Goal: Task Accomplishment & Management: Complete application form

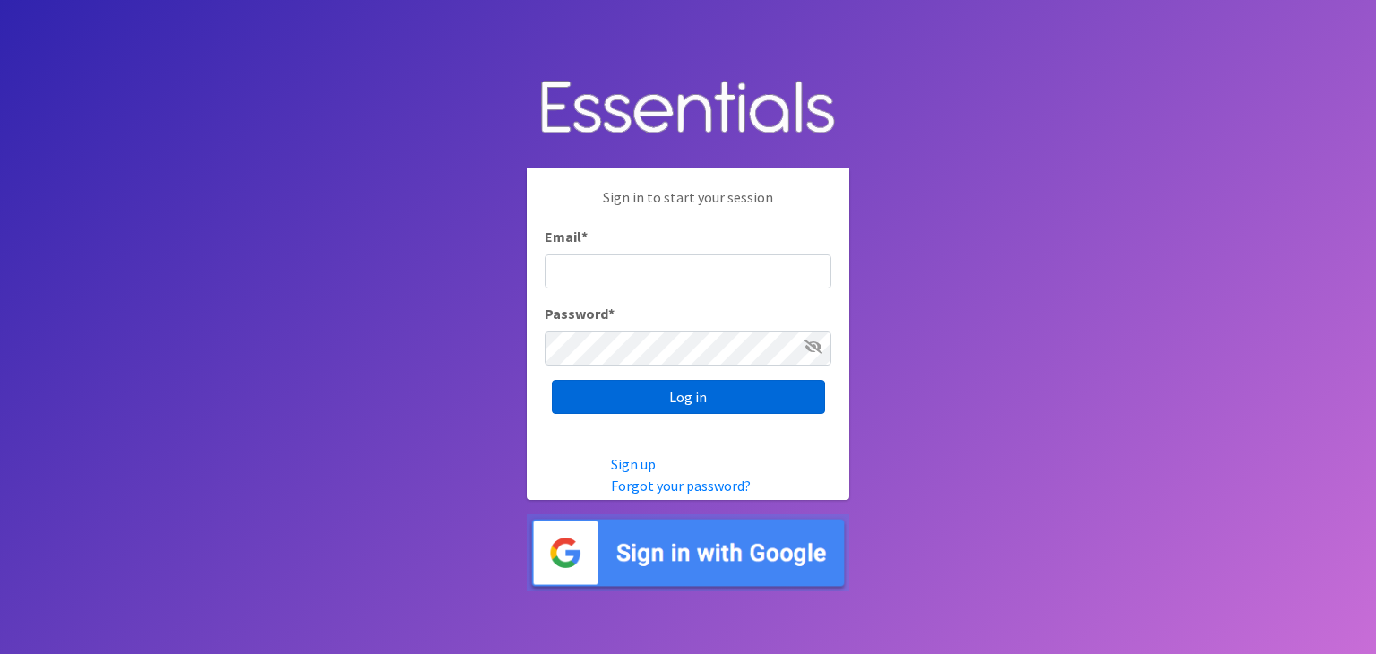
type input "[PERSON_NAME][EMAIL_ADDRESS][DOMAIN_NAME]"
click at [681, 400] on input "Log in" at bounding box center [688, 397] width 273 height 34
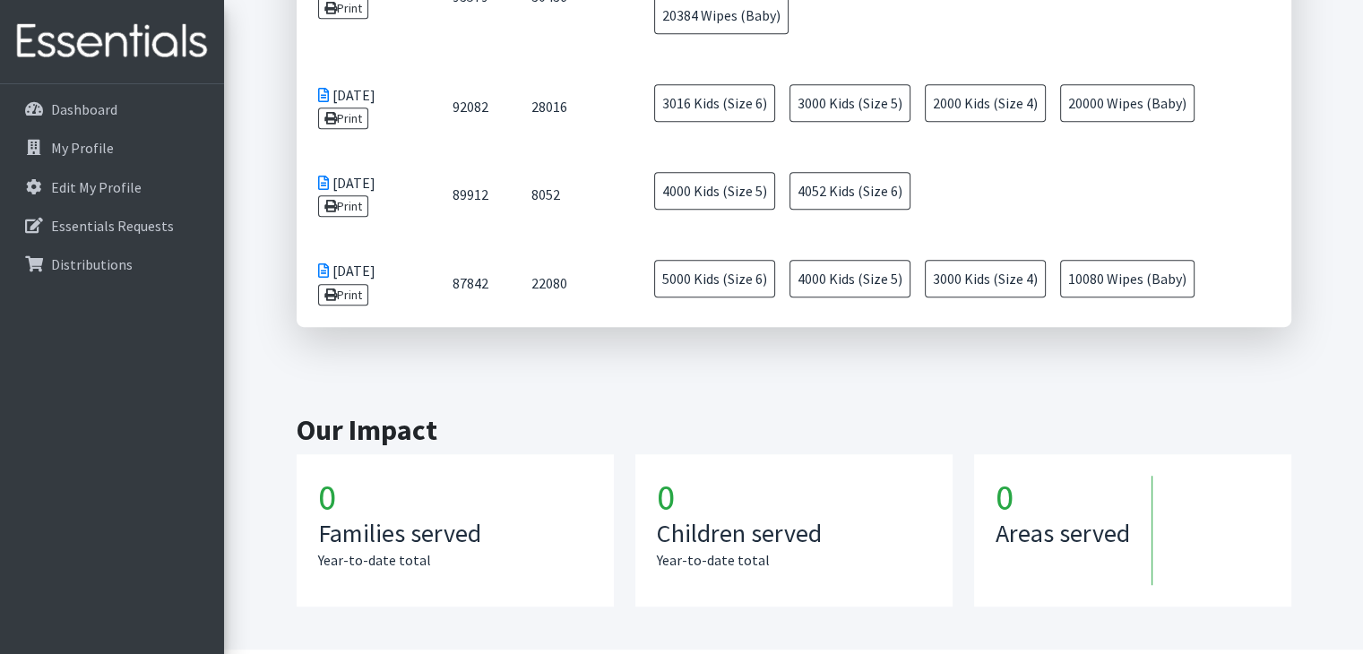
scroll to position [1009, 0]
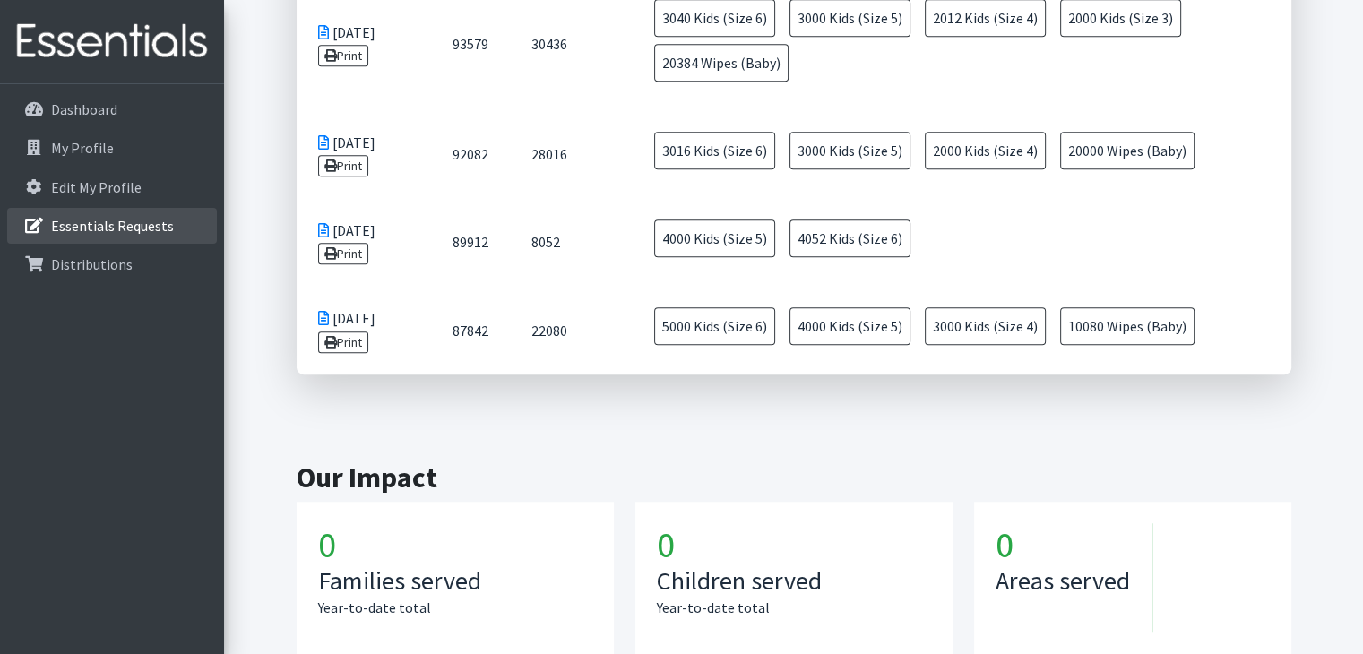
click at [147, 219] on p "Essentials Requests" at bounding box center [112, 226] width 123 height 18
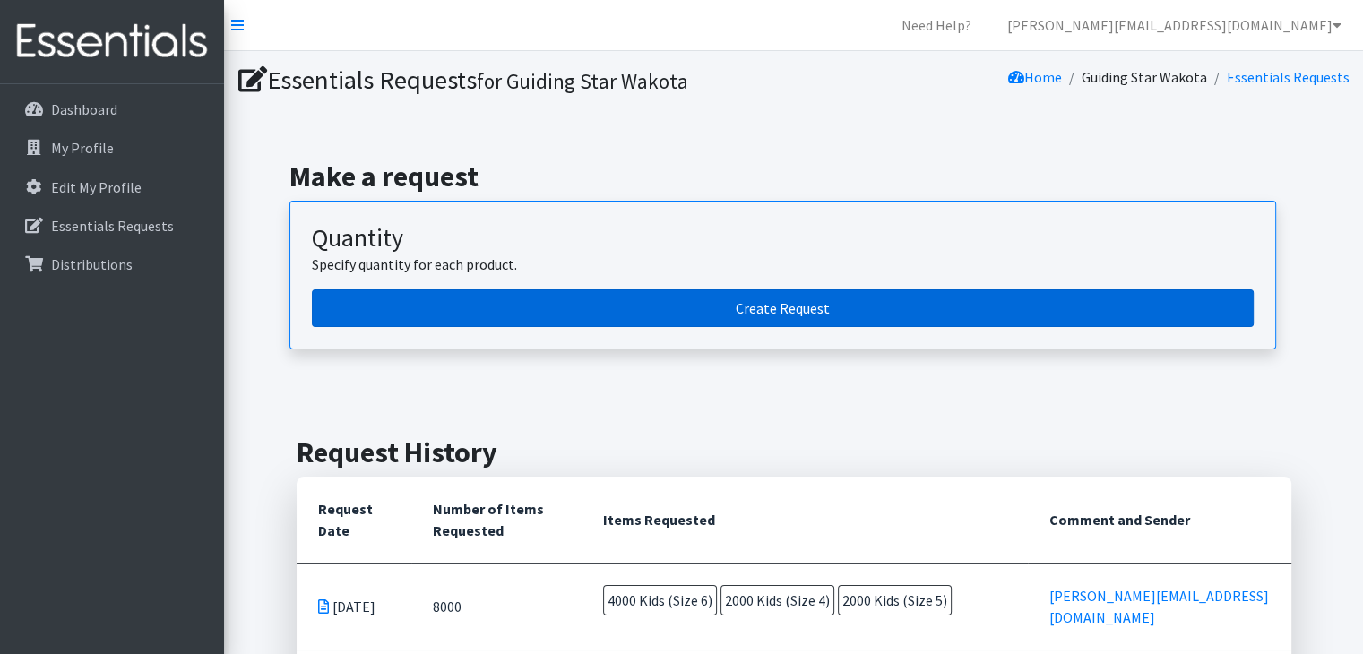
click at [670, 310] on link "Create Request" at bounding box center [783, 308] width 942 height 38
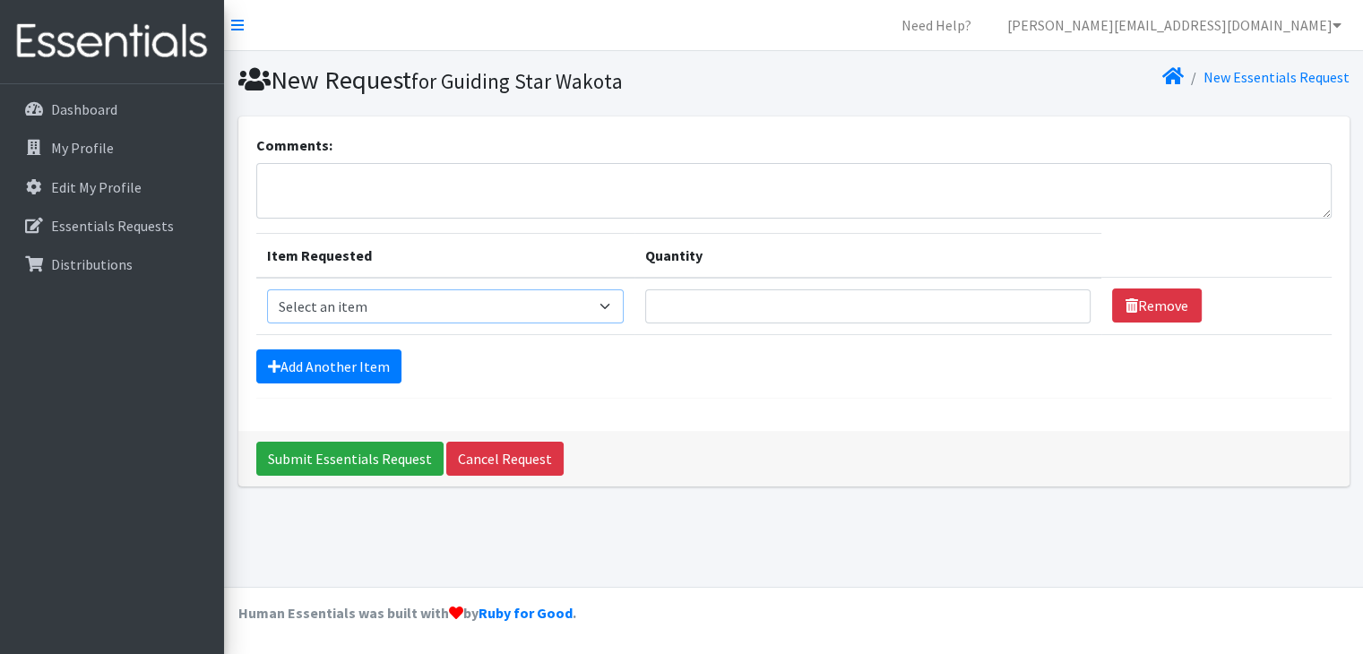
click at [614, 301] on select "Select an item Kids (Newborn) Kids (Preemie) Kids (Size 1) Kids (Size 2) Kids (…" at bounding box center [445, 306] width 357 height 34
select select "11343"
click at [267, 289] on select "Select an item Kids (Newborn) Kids (Preemie) Kids (Size 1) Kids (Size 2) Kids (…" at bounding box center [445, 306] width 357 height 34
click at [693, 307] on input "Quantity" at bounding box center [867, 306] width 444 height 34
type input "6800"
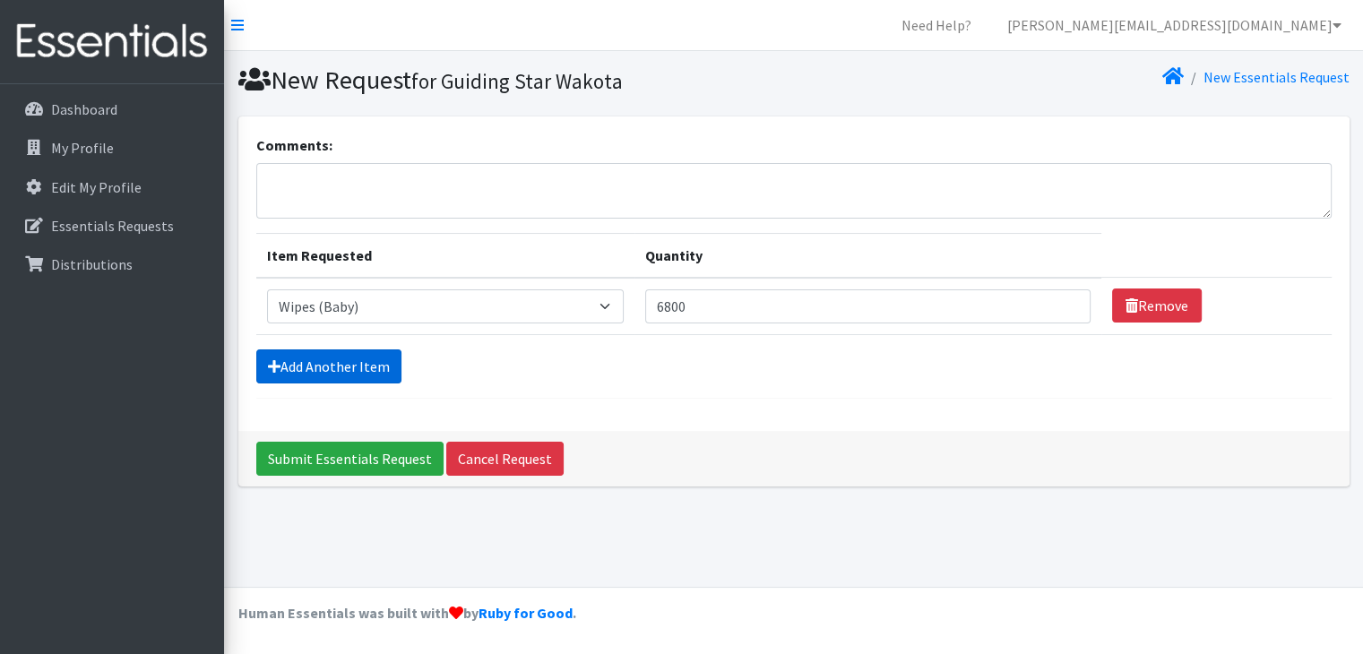
click at [370, 360] on link "Add Another Item" at bounding box center [328, 366] width 145 height 34
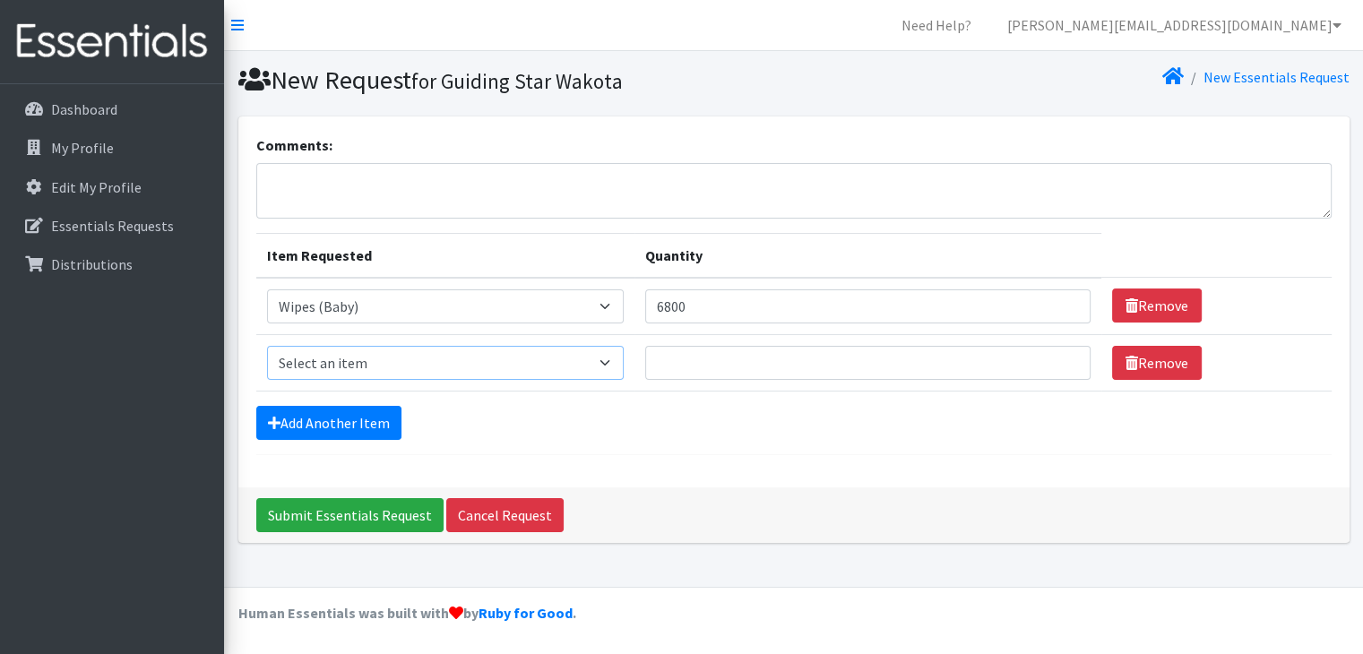
click at [391, 352] on select "Select an item Kids (Newborn) Kids (Preemie) Kids (Size 1) Kids (Size 2) Kids (…" at bounding box center [445, 363] width 357 height 34
select select "11346"
click at [267, 346] on select "Select an item Kids (Newborn) Kids (Preemie) Kids (Size 1) Kids (Size 2) Kids (…" at bounding box center [445, 363] width 357 height 34
click at [753, 366] on input "Quantity" at bounding box center [867, 363] width 444 height 34
type input "4000"
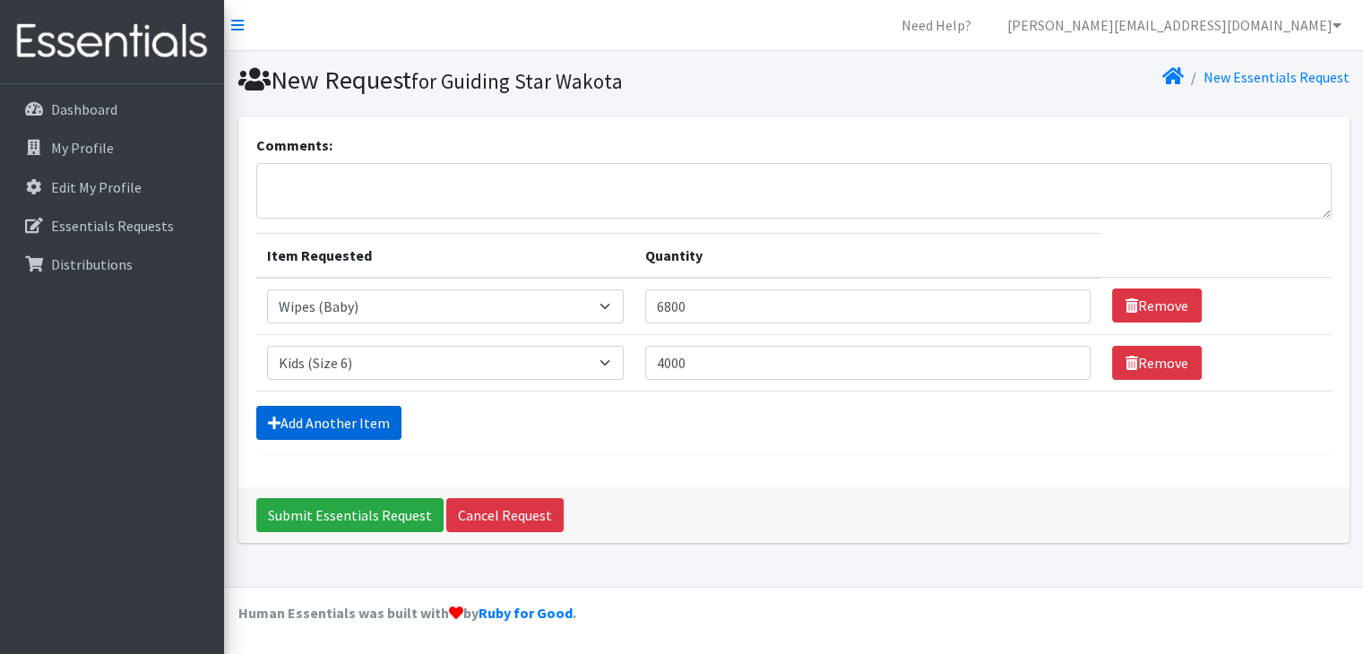
click at [340, 424] on link "Add Another Item" at bounding box center [328, 423] width 145 height 34
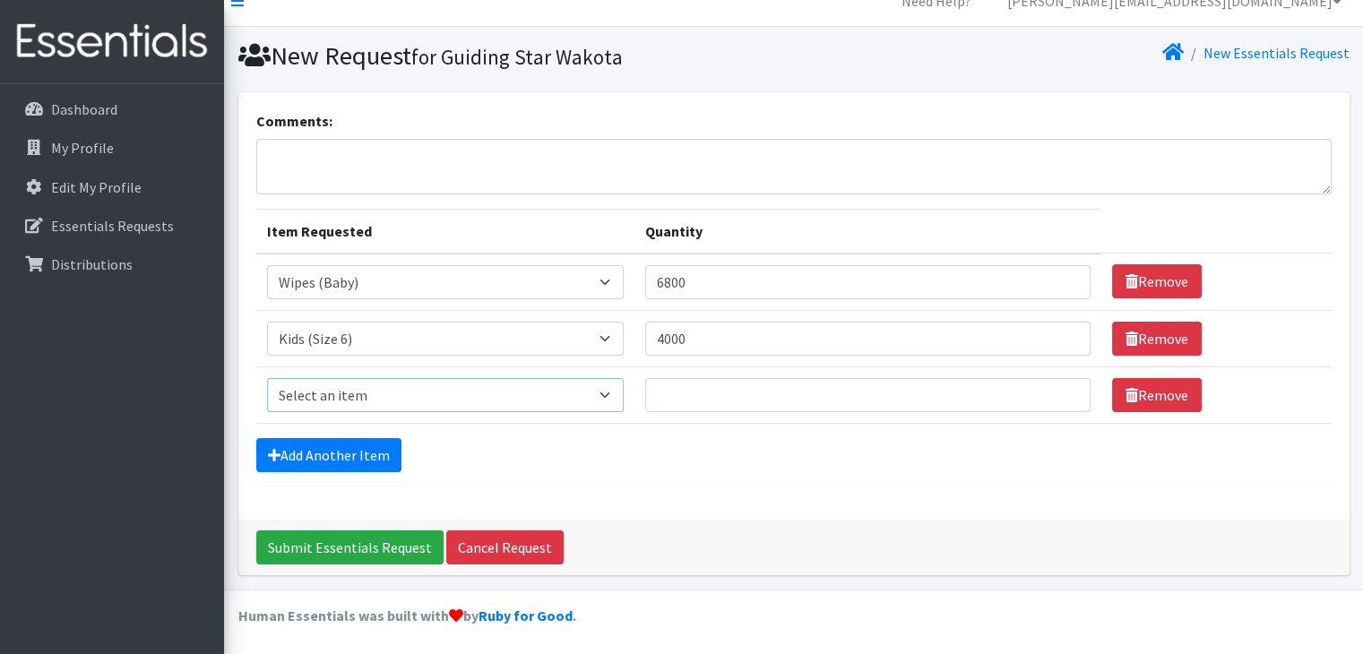
click at [430, 387] on select "Select an item Kids (Newborn) Kids (Preemie) Kids (Size 1) Kids (Size 2) Kids (…" at bounding box center [445, 395] width 357 height 34
select select "11322"
click at [267, 378] on select "Select an item Kids (Newborn) Kids (Preemie) Kids (Size 1) Kids (Size 2) Kids (…" at bounding box center [445, 395] width 357 height 34
click at [667, 400] on input "Quantity" at bounding box center [867, 395] width 444 height 34
type input "4000"
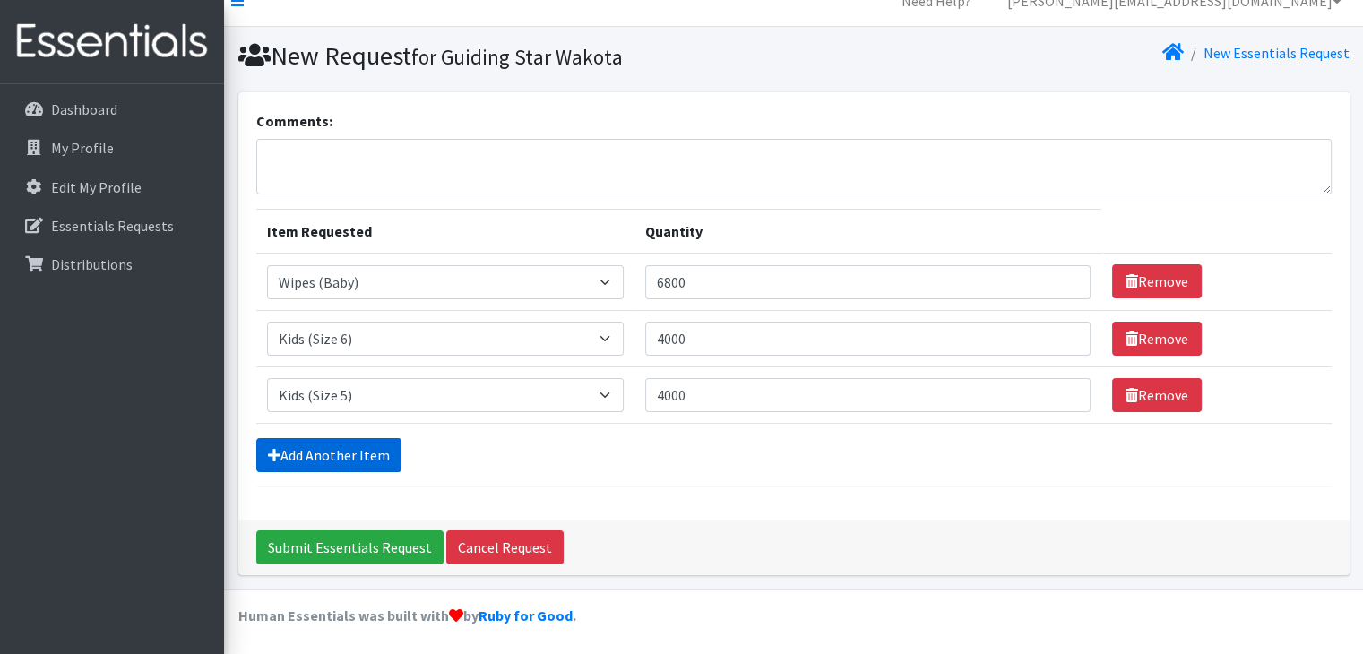
click at [329, 450] on link "Add Another Item" at bounding box center [328, 455] width 145 height 34
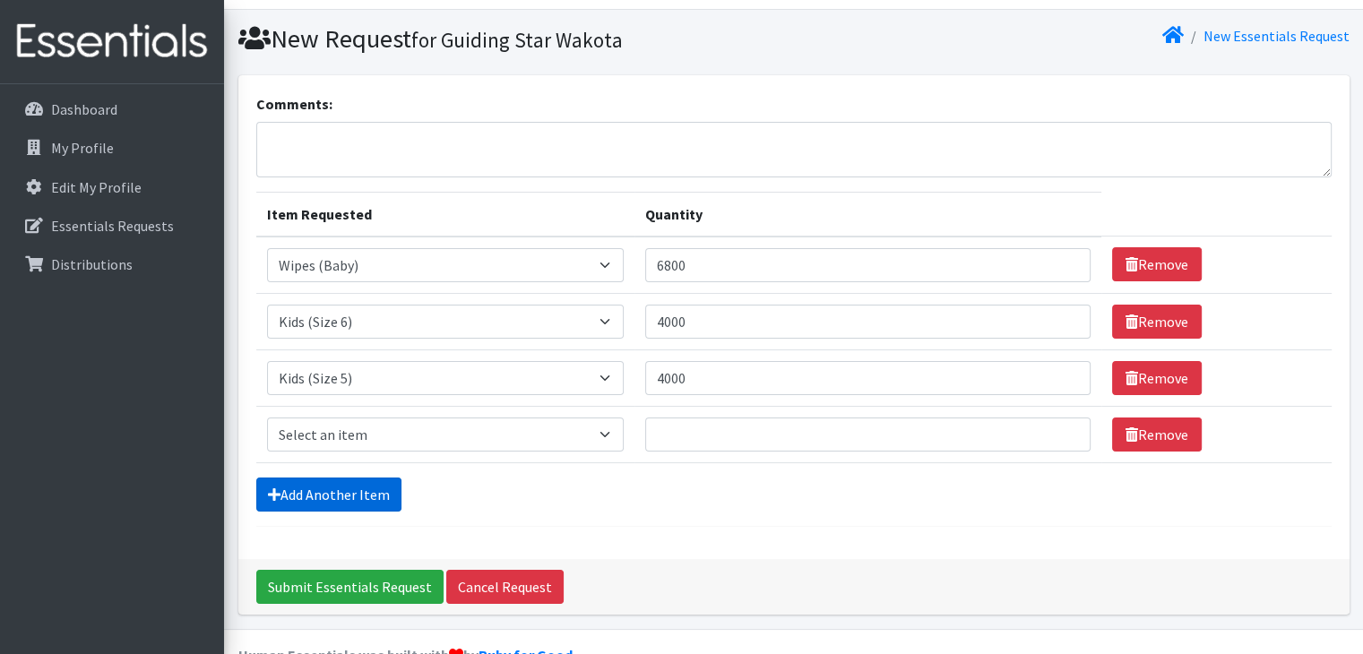
scroll to position [81, 0]
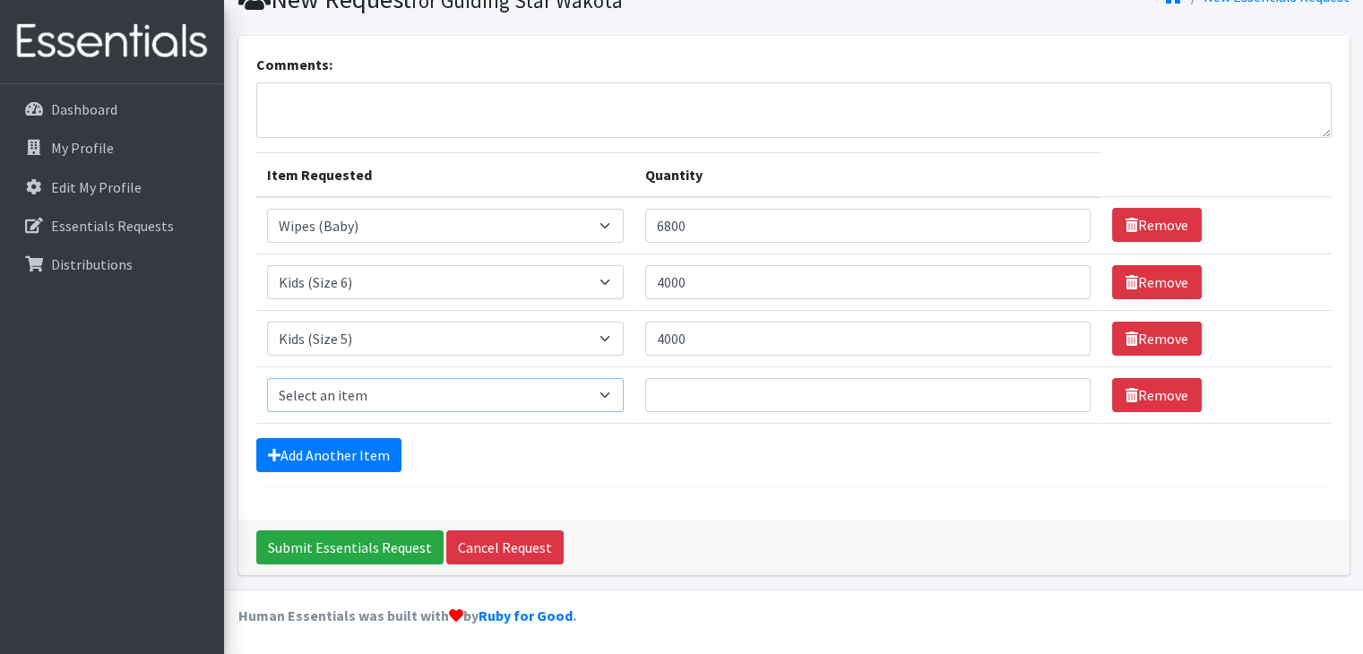
click at [334, 400] on select "Select an item Kids (Newborn) Kids (Preemie) Kids (Size 1) Kids (Size 2) Kids (…" at bounding box center [445, 395] width 357 height 34
select select "11349"
click at [267, 378] on select "Select an item Kids (Newborn) Kids (Preemie) Kids (Size 1) Kids (Size 2) Kids (…" at bounding box center [445, 395] width 357 height 34
click at [696, 393] on input "Quantity" at bounding box center [867, 395] width 444 height 34
click at [670, 391] on input "2000" at bounding box center [867, 395] width 444 height 34
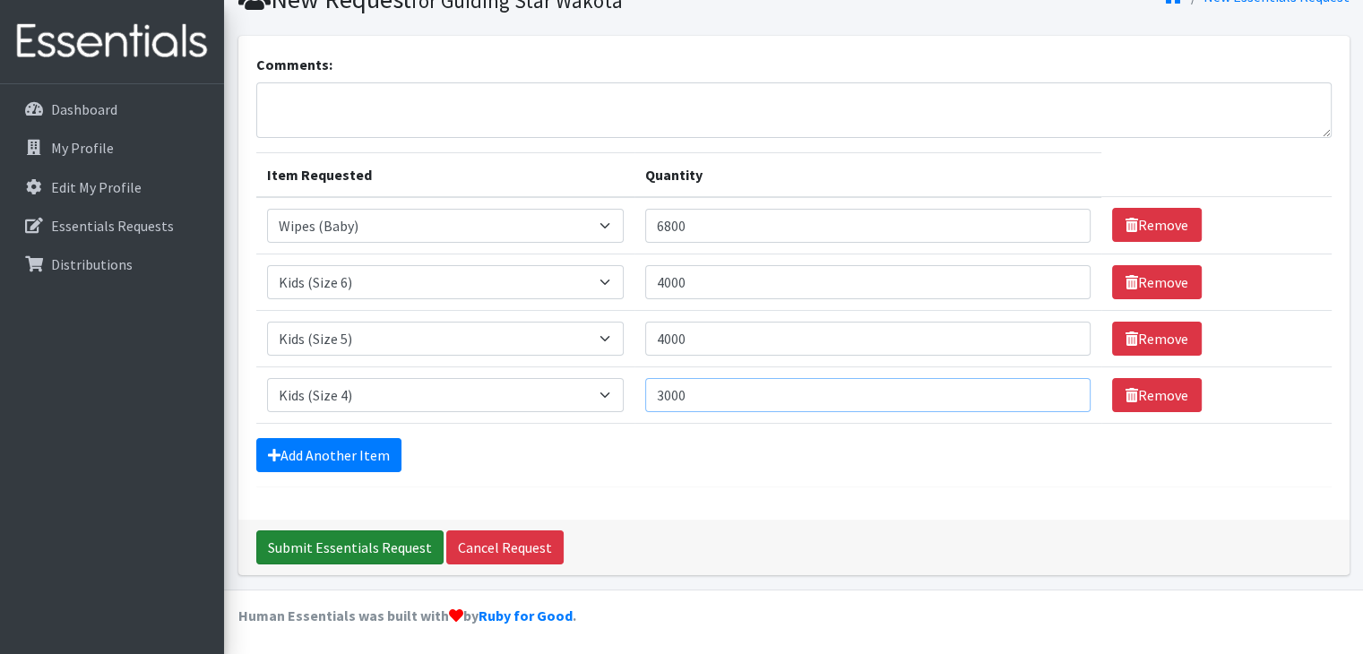
type input "3000"
click at [380, 549] on input "Submit Essentials Request" at bounding box center [349, 547] width 187 height 34
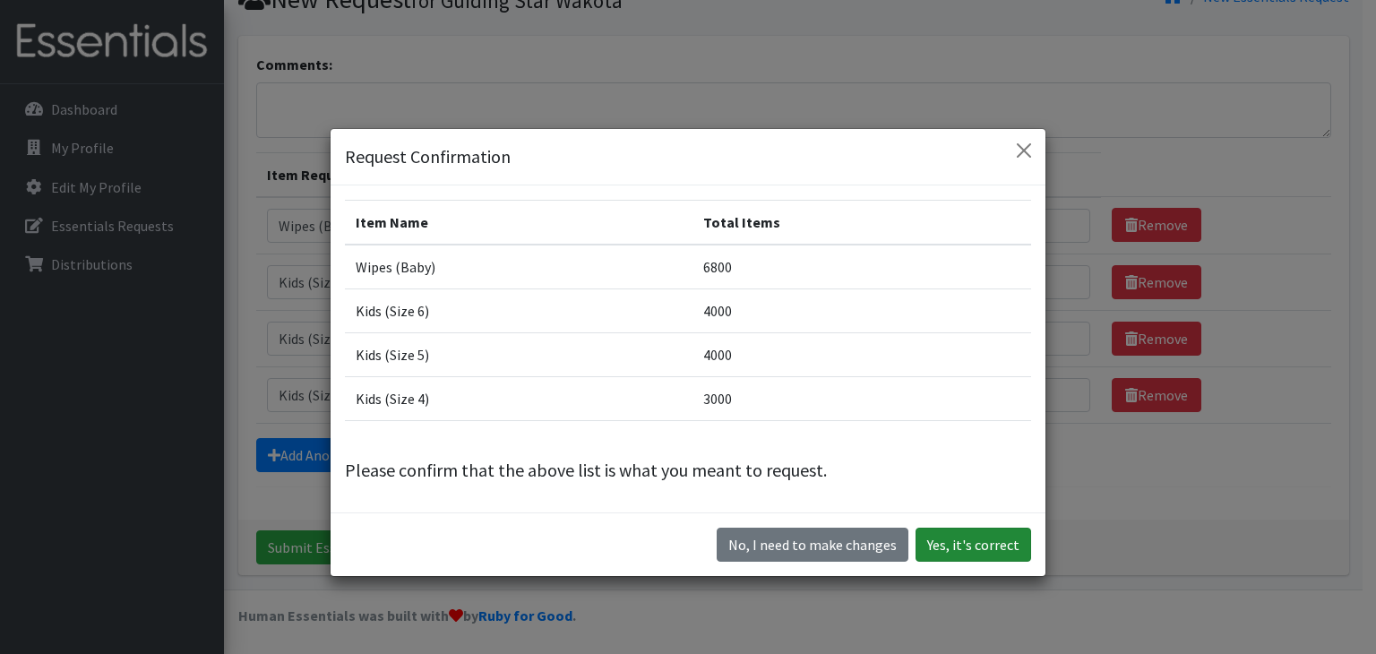
click at [968, 546] on button "Yes, it's correct" at bounding box center [974, 545] width 116 height 34
